Goal: Communication & Community: Answer question/provide support

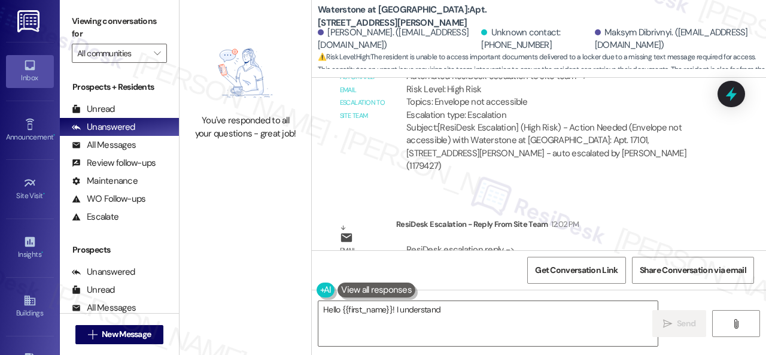
scroll to position [17137, 0]
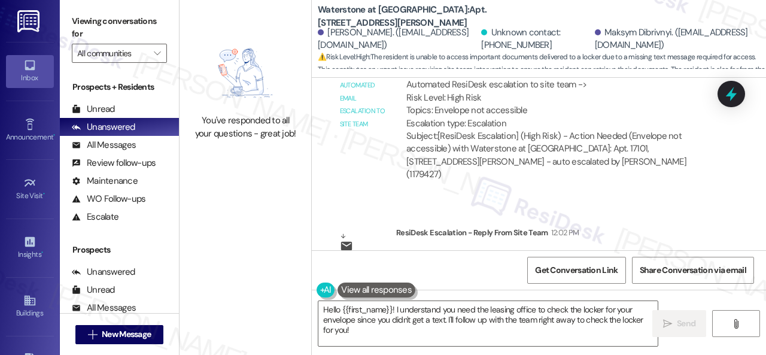
drag, startPoint x: 362, startPoint y: 329, endPoint x: 269, endPoint y: 277, distance: 105.6
click at [269, 277] on div "You've responded to all your questions - great job! Waterstone at Cinco Ranch: …" at bounding box center [473, 177] width 587 height 355
paste textarea "! They want to know if you have a locker number because they can’t just open ra…"
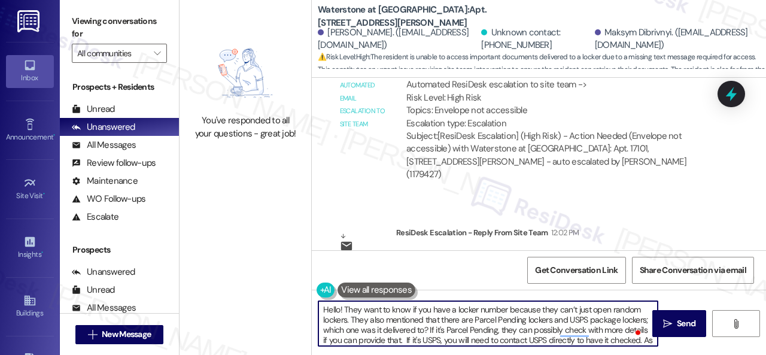
scroll to position [0, 0]
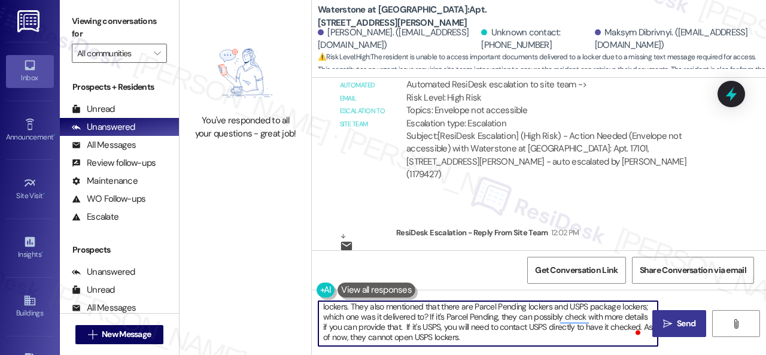
type textarea "Hello! They want to know if you have a locker number because they can’t just op…"
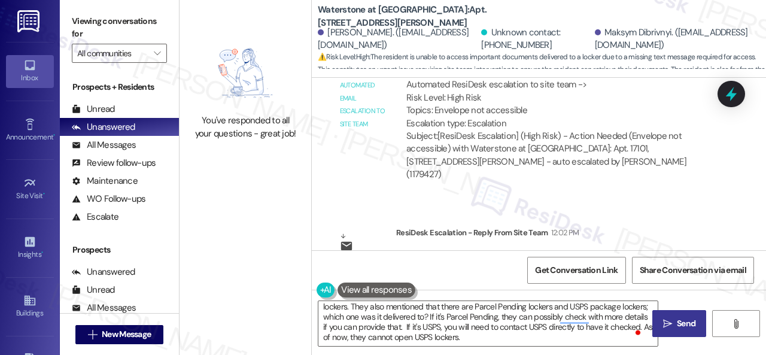
click at [686, 315] on button " Send" at bounding box center [679, 323] width 54 height 27
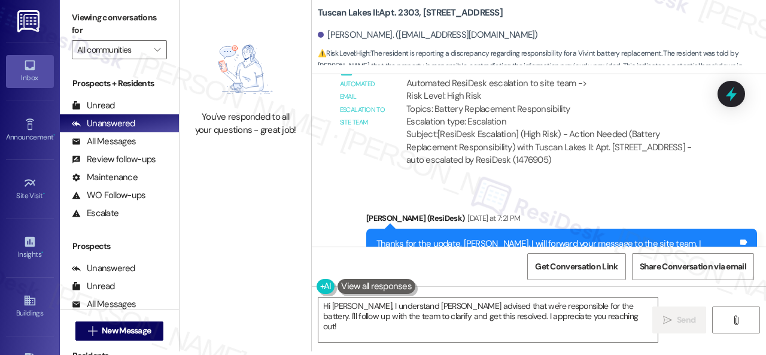
scroll to position [2294, 0]
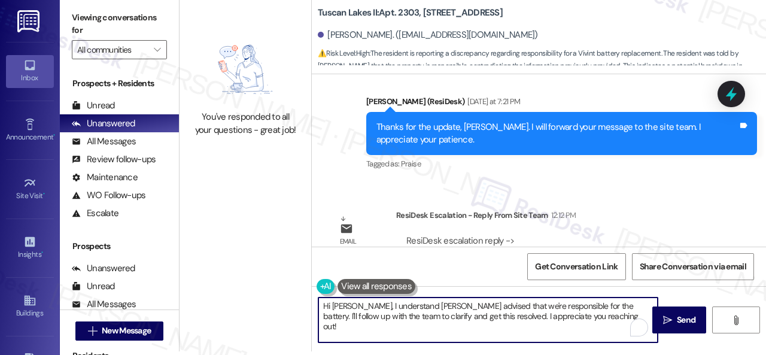
drag, startPoint x: 500, startPoint y: 324, endPoint x: 573, endPoint y: 329, distance: 72.6
click at [573, 329] on textarea "Hi [PERSON_NAME], I understand [PERSON_NAME] advised that we're responsible for…" at bounding box center [487, 319] width 339 height 45
paste textarea "are working on getting this worked out and we will reach out to vivint"
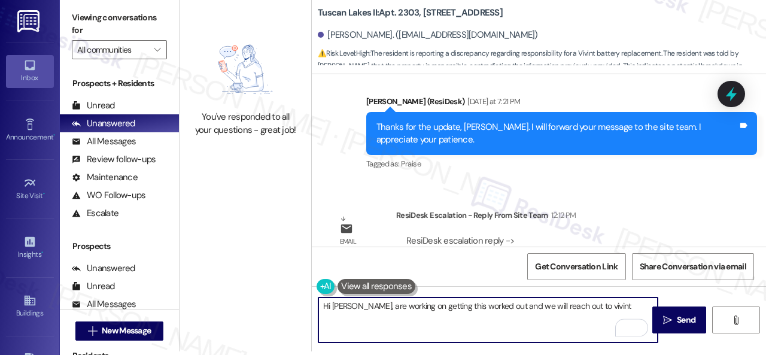
click at [359, 307] on textarea "Hi [PERSON_NAME], are working on getting this worked out and we will reach out …" at bounding box center [487, 319] width 339 height 45
drag, startPoint x: 368, startPoint y: 305, endPoint x: 356, endPoint y: 307, distance: 12.1
click at [356, 307] on textarea "Hi [PERSON_NAME], are working on getting this worked out and we will reach out …" at bounding box center [487, 319] width 339 height 45
click at [481, 309] on textarea "Hi [PERSON_NAME], the site team is working on getting this worked out and we wi…" at bounding box center [487, 319] width 339 height 45
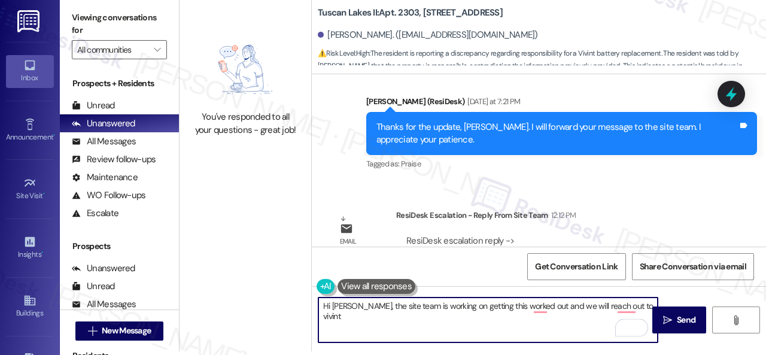
click at [481, 309] on textarea "Hi [PERSON_NAME], the site team is working on getting this worked out and we wi…" at bounding box center [487, 319] width 339 height 45
click at [481, 306] on textarea "Hi [PERSON_NAME], the site team is working on getting this worked out and we wi…" at bounding box center [487, 319] width 339 height 45
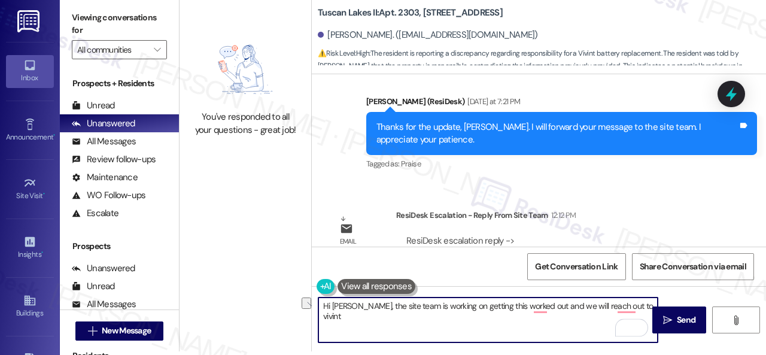
click at [481, 306] on textarea "Hi [PERSON_NAME], the site team is working on getting this worked out and we wi…" at bounding box center [487, 319] width 339 height 45
click at [529, 307] on textarea "Hi [PERSON_NAME], the site team is working on getting it worked out and we will…" at bounding box center [487, 319] width 339 height 45
click at [546, 305] on textarea "Hi [PERSON_NAME], the site team is working on getting it worked out, and we wil…" at bounding box center [487, 319] width 339 height 45
click at [626, 308] on textarea "Hi [PERSON_NAME], the site team is working on getting it worked out, and they w…" at bounding box center [487, 319] width 339 height 45
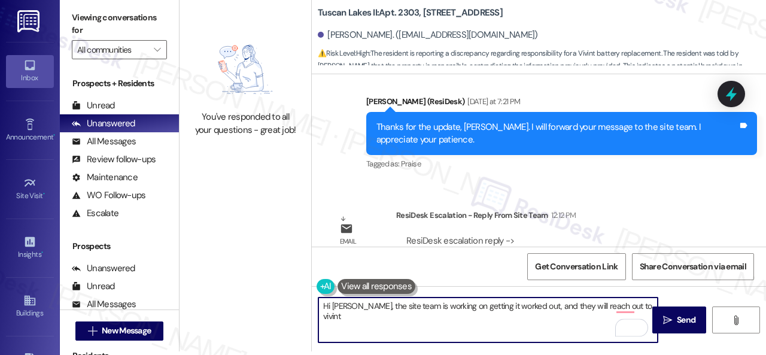
click at [626, 314] on textarea "Hi [PERSON_NAME], the site team is working on getting it worked out, and they w…" at bounding box center [487, 319] width 339 height 45
click at [630, 307] on textarea "Hi [PERSON_NAME], the site team is working on getting it worked out, and they w…" at bounding box center [487, 319] width 339 height 45
type textarea "Hi [PERSON_NAME], the site team is working on getting it worked out, and they w…"
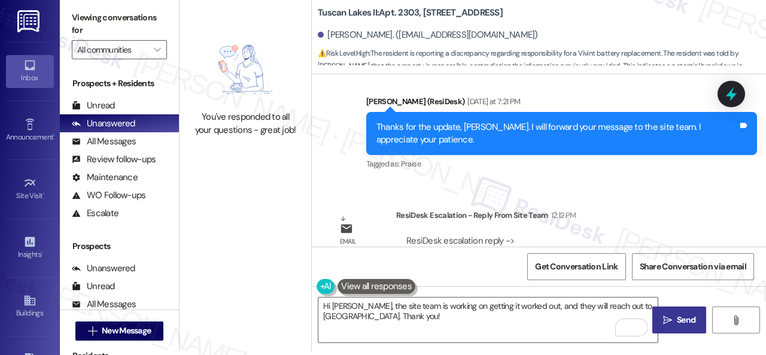
click at [675, 315] on span "Send" at bounding box center [686, 320] width 23 height 13
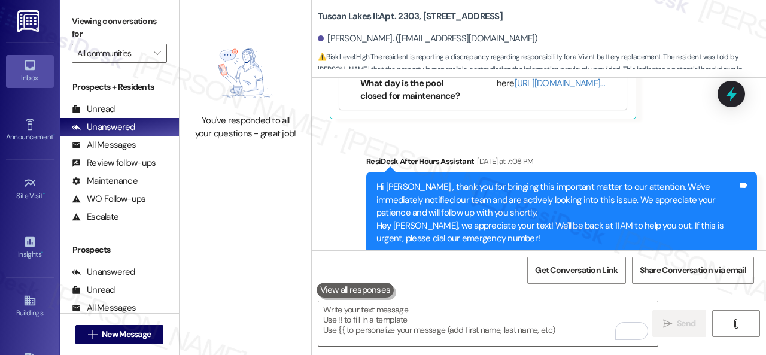
scroll to position [1803, 0]
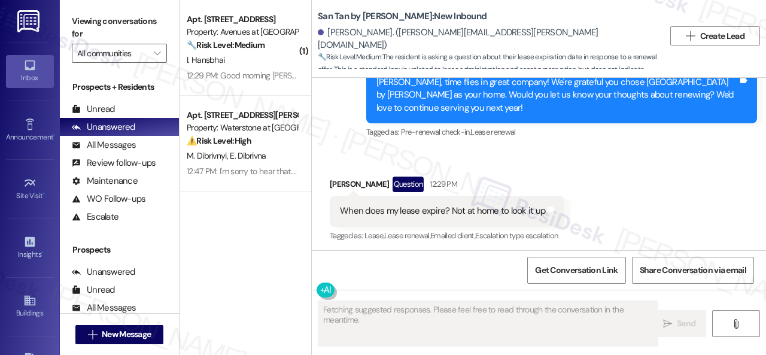
scroll to position [459, 0]
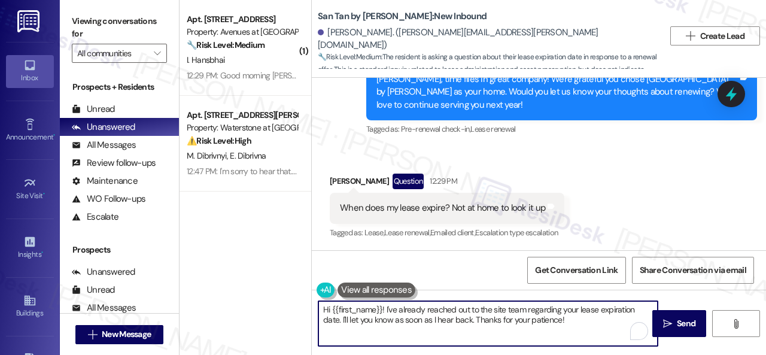
drag, startPoint x: 570, startPoint y: 323, endPoint x: 309, endPoint y: 291, distance: 262.8
click at [309, 291] on div "( 1 ) Apt. 12114, 12501 Broadway St Property: Avenues at Shadow Creek 🔧 Risk Le…" at bounding box center [473, 177] width 587 height 355
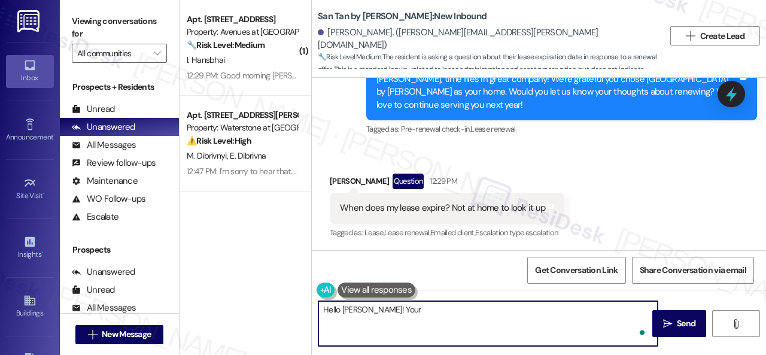
paste textarea "ease ends Jan 23rd. A renewal offer will go out closer to November."
click at [384, 311] on textarea "Hello Jacob! Your ease ends Jan 23rd. A renewal offer will go out closer to Nov…" at bounding box center [487, 323] width 339 height 45
click at [622, 309] on textarea "Hello Jacob! Your lease ends Jan 23rd. A renewal offer will go out closer to No…" at bounding box center [487, 323] width 339 height 45
click at [626, 311] on textarea "Hello Jacob! Your lease ends Jan 23rd. A renewal offer will go out closer to No…" at bounding box center [487, 323] width 339 height 45
click at [623, 310] on textarea "Hello Jacob! Your lease ends Jan 23rd. A renewal offer will go out closer to No…" at bounding box center [487, 323] width 339 height 45
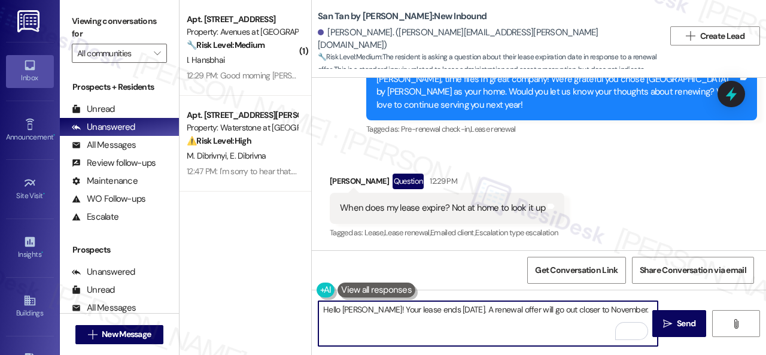
click at [579, 312] on textarea "Hello Jacob! Your lease ends Jan 23rd. A renewal offer will go out closer to No…" at bounding box center [487, 323] width 339 height 45
click at [620, 308] on textarea "Hello Jacob! Your lease ends Jan 23rd. A renewal offer will go out closer to No…" at bounding box center [487, 323] width 339 height 45
type textarea "Hello Jacob! Your lease ends Jan 23rd. A renewal offer will go out closer to No…"
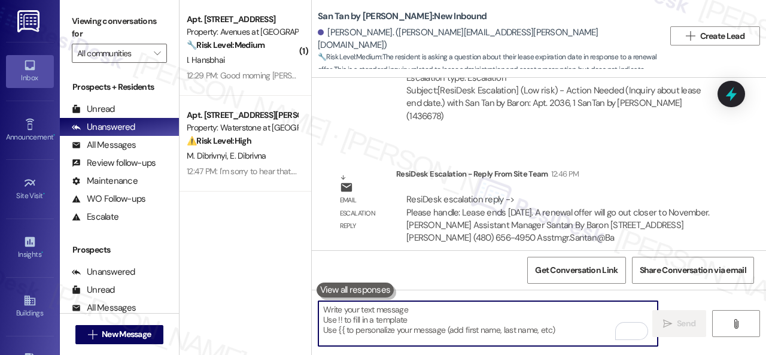
scroll to position [4, 0]
